Goal: Check status: Check status

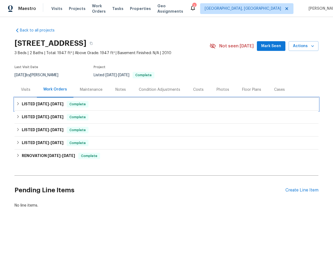
click at [117, 103] on div "LISTED 9/8/25 - 9/13/25 Complete" at bounding box center [166, 104] width 301 height 6
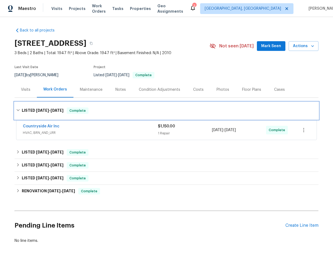
click at [116, 103] on div "LISTED 9/8/25 - 9/13/25 Complete" at bounding box center [167, 110] width 304 height 17
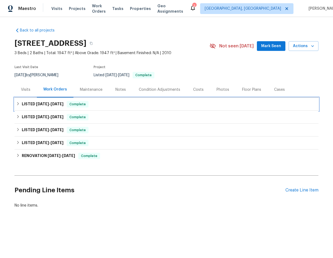
click at [116, 103] on div "LISTED 9/8/25 - 9/13/25 Complete" at bounding box center [166, 104] width 301 height 6
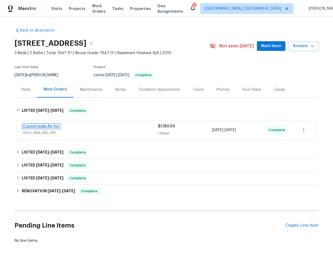
click at [37, 126] on link "Countryside Air Inc" at bounding box center [41, 126] width 37 height 4
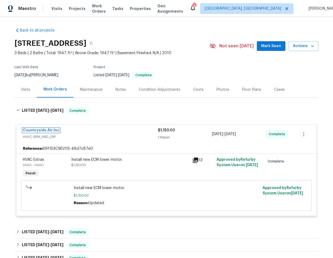
scroll to position [1, 0]
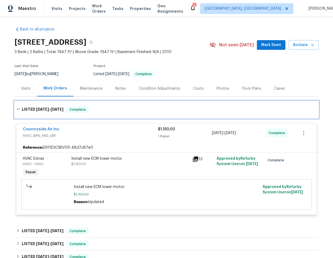
click at [57, 106] on h6 "LISTED 9/8/25 - 9/13/25" at bounding box center [43, 109] width 42 height 6
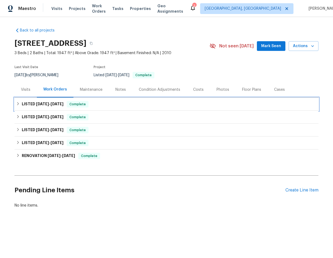
scroll to position [0, 0]
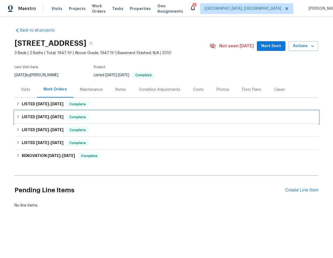
click at [93, 119] on div "LISTED 8/5/25 - 8/12/25 Complete" at bounding box center [166, 117] width 301 height 6
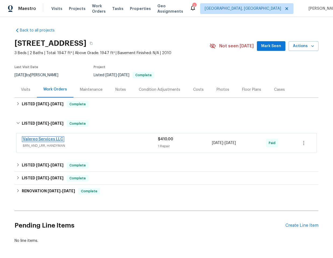
click at [46, 137] on link "Valereo Services LLC" at bounding box center [43, 139] width 40 height 4
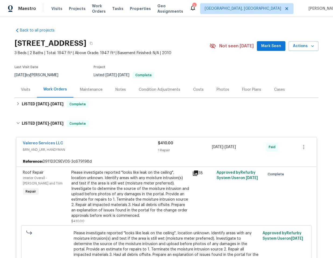
click at [102, 143] on div "Valereo Services LLC" at bounding box center [90, 143] width 135 height 6
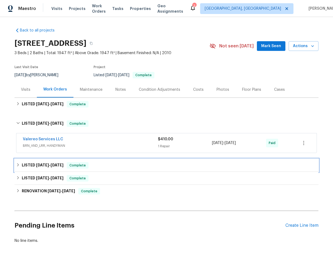
click at [105, 167] on div "LISTED 7/25/25 - 7/28/25 Complete" at bounding box center [166, 165] width 301 height 6
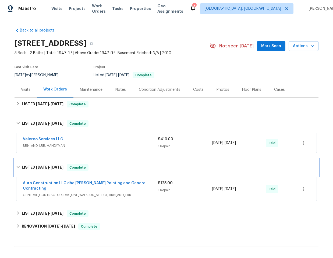
click at [105, 167] on div "LISTED 7/25/25 - 7/28/25 Complete" at bounding box center [166, 167] width 301 height 6
